Goal: Information Seeking & Learning: Learn about a topic

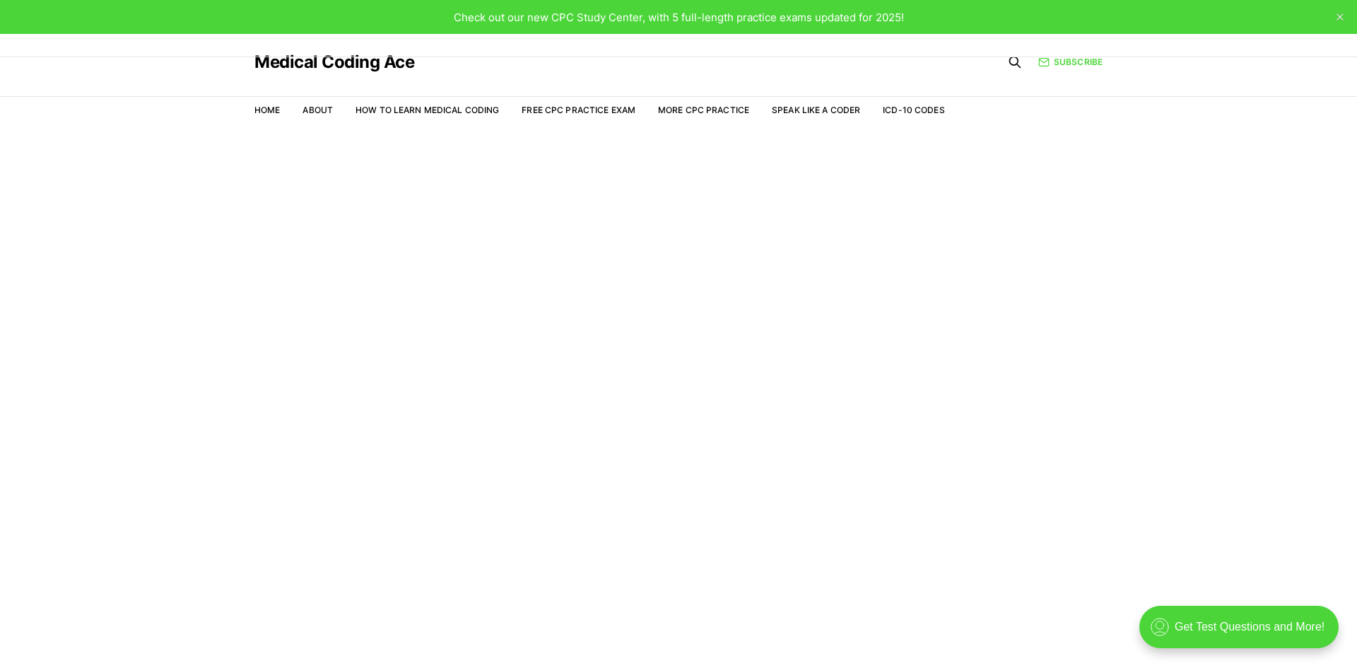
click at [488, 305] on main "Welcome to the Study Center - Student Plan" at bounding box center [678, 416] width 1357 height 572
click at [570, 111] on link "Free CPC Practice Exam" at bounding box center [578, 110] width 114 height 11
click at [596, 110] on link "Free CPC Practice Exam" at bounding box center [578, 110] width 114 height 11
click at [922, 183] on main "Welcome to the Study Center - Student Plan" at bounding box center [678, 416] width 1357 height 572
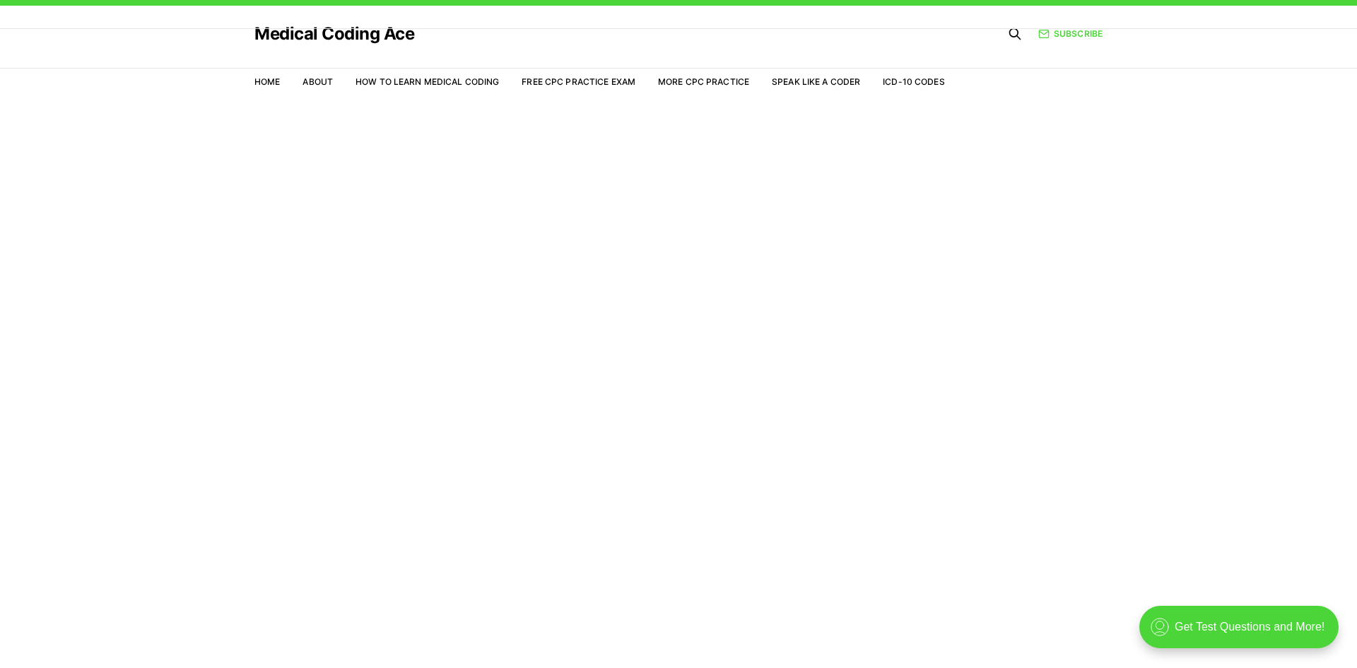
scroll to position [34, 0]
